Goal: Information Seeking & Learning: Learn about a topic

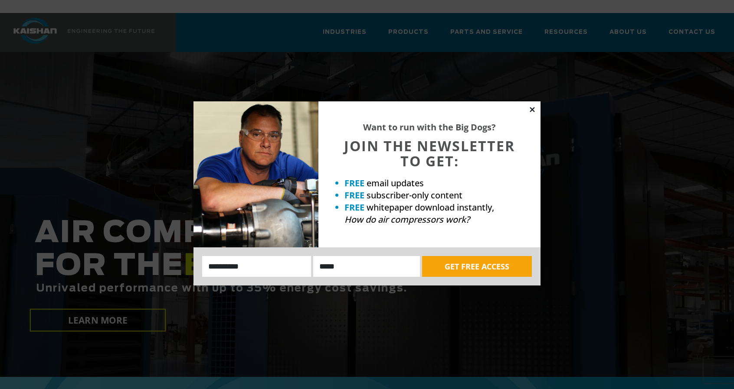
click at [533, 108] on icon at bounding box center [532, 110] width 8 height 8
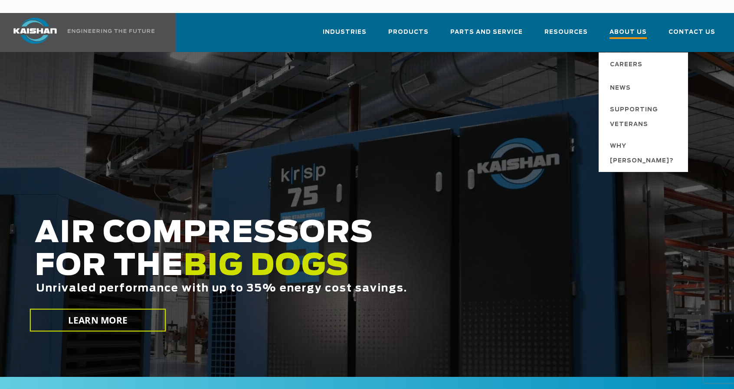
click at [638, 27] on span "About Us" at bounding box center [627, 33] width 37 height 12
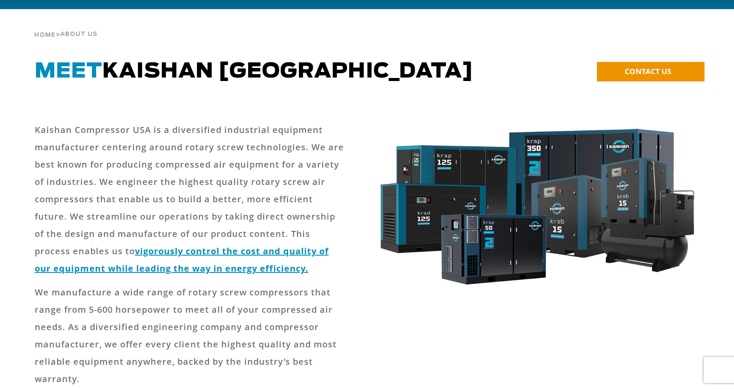
scroll to position [43, 0]
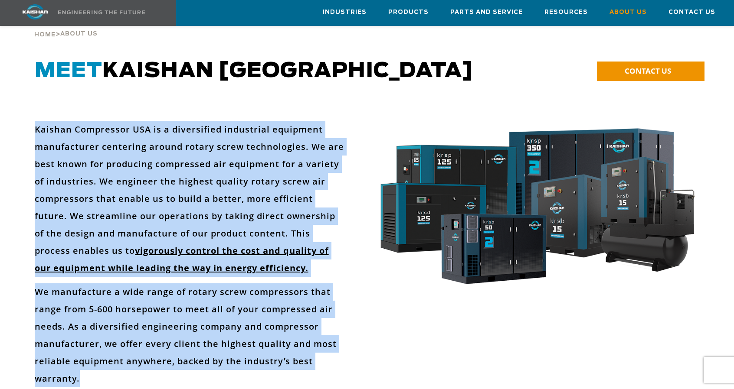
drag, startPoint x: 35, startPoint y: 116, endPoint x: 120, endPoint y: 362, distance: 260.6
click at [120, 362] on div "Kaishan Compressor USA is a diversified industrial equipment manufacturer cente…" at bounding box center [190, 330] width 310 height 418
copy div "Kaishan Compressor USA is a diversified industrial equipment manufacturer cente…"
